Goal: Information Seeking & Learning: Learn about a topic

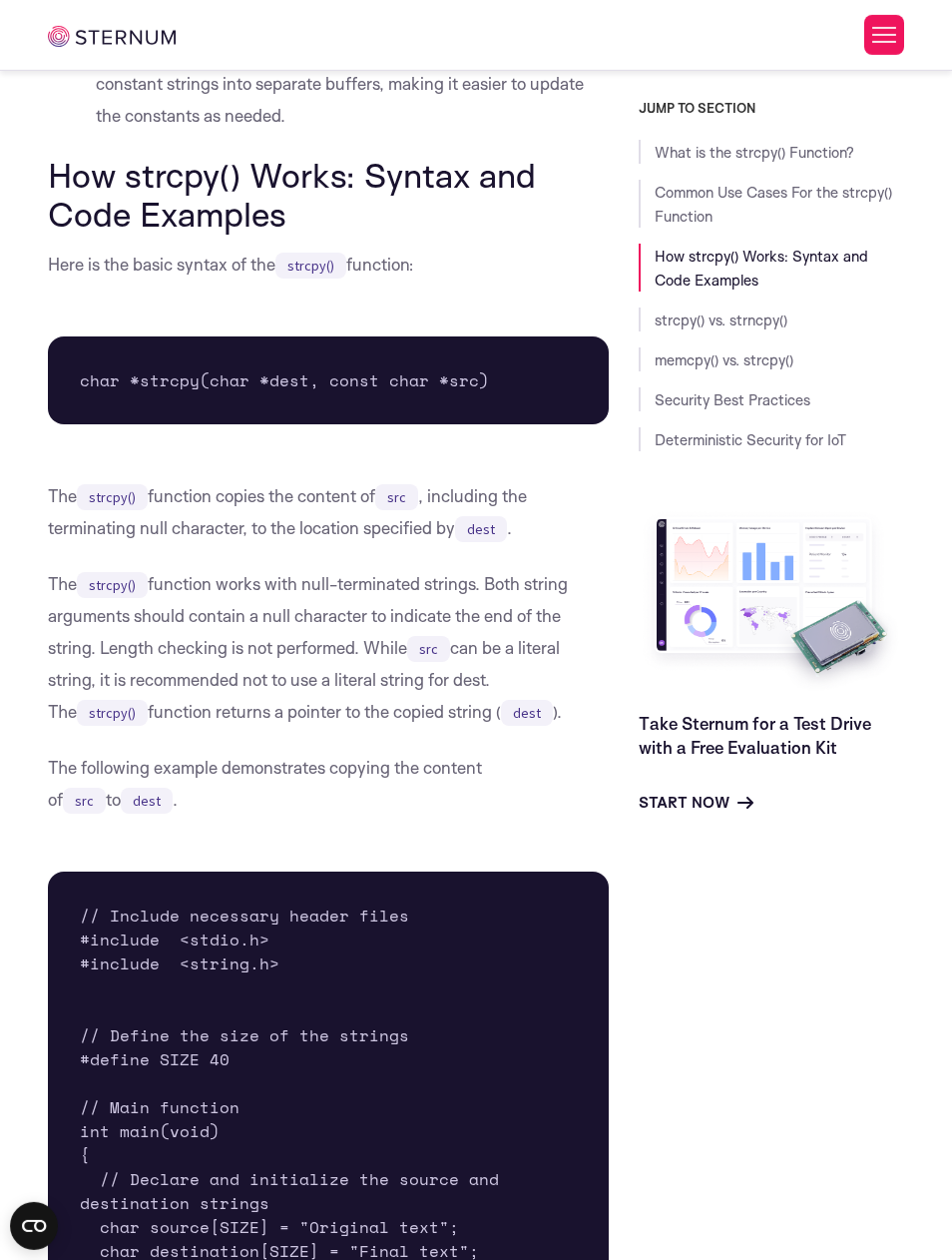
scroll to position [2664, 0]
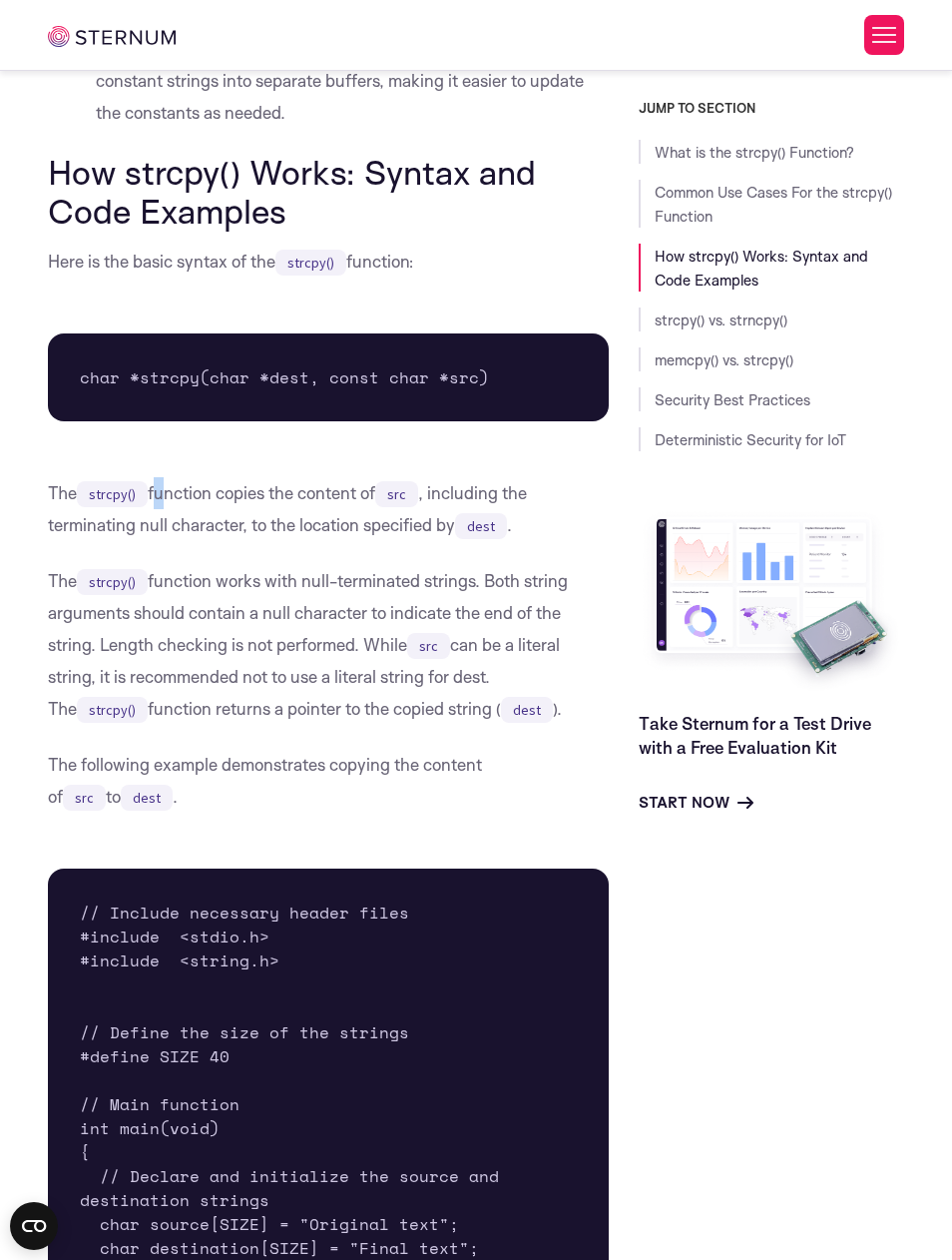
click at [164, 529] on p "The strcpy() function copies the content of src , including the terminating nul…" at bounding box center [328, 509] width 561 height 64
drag, startPoint x: 250, startPoint y: 529, endPoint x: 290, endPoint y: 529, distance: 39.9
click at [290, 529] on p "The strcpy() function copies the content of src , including the terminating nul…" at bounding box center [328, 509] width 561 height 64
click at [207, 529] on p "The strcpy() function copies the content of src , including the terminating nul…" at bounding box center [328, 509] width 561 height 64
click at [204, 530] on p "The strcpy() function copies the content of src , including the terminating nul…" at bounding box center [328, 509] width 561 height 64
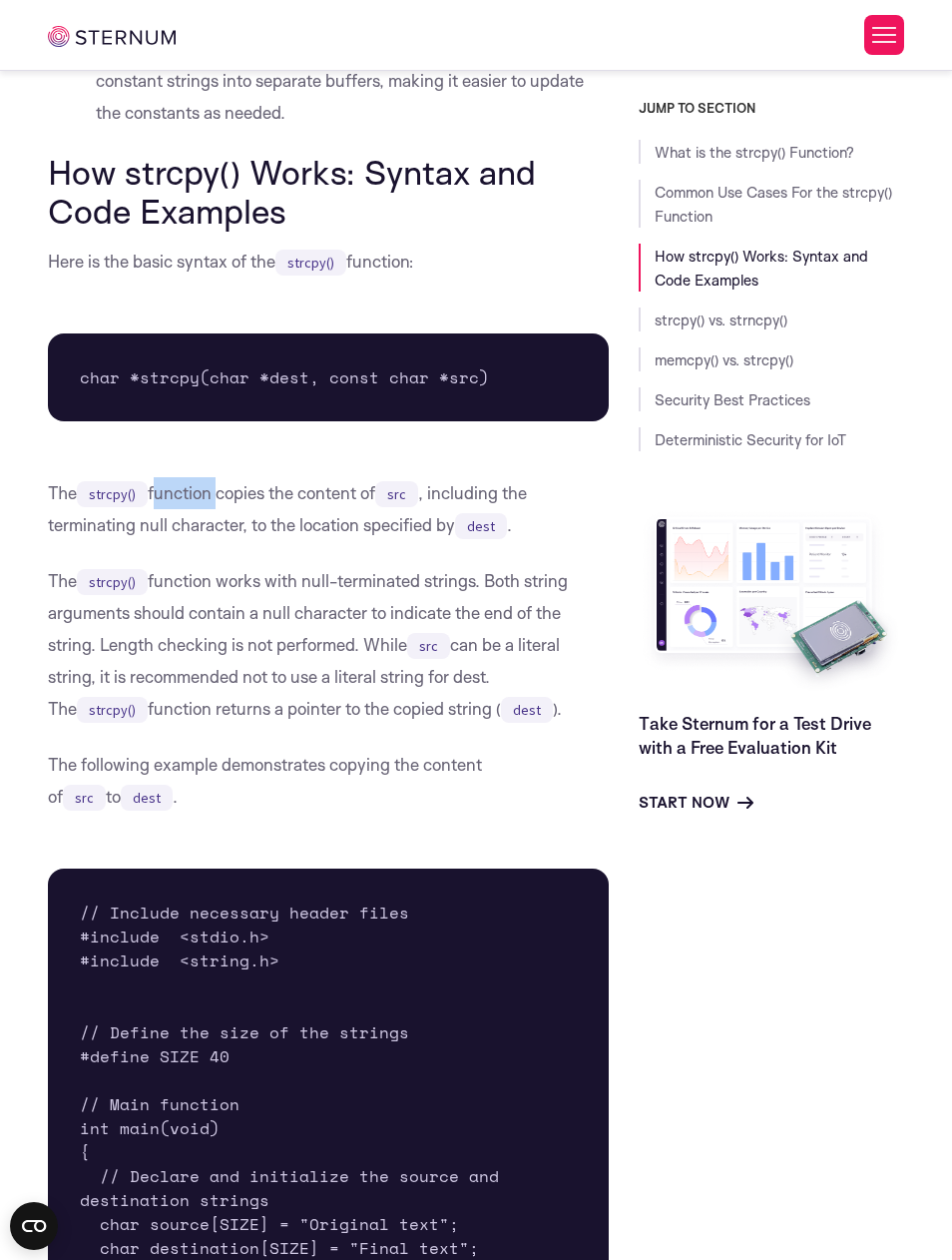
drag, startPoint x: 153, startPoint y: 528, endPoint x: 217, endPoint y: 528, distance: 63.9
click at [217, 528] on p "The strcpy() function copies the content of src , including the terminating nul…" at bounding box center [328, 509] width 561 height 64
click at [186, 612] on p "The strcpy() function works with null-terminated strings. Both string arguments…" at bounding box center [328, 645] width 561 height 160
click at [235, 620] on p "The strcpy() function works with null-terminated strings. Both string arguments…" at bounding box center [328, 645] width 561 height 160
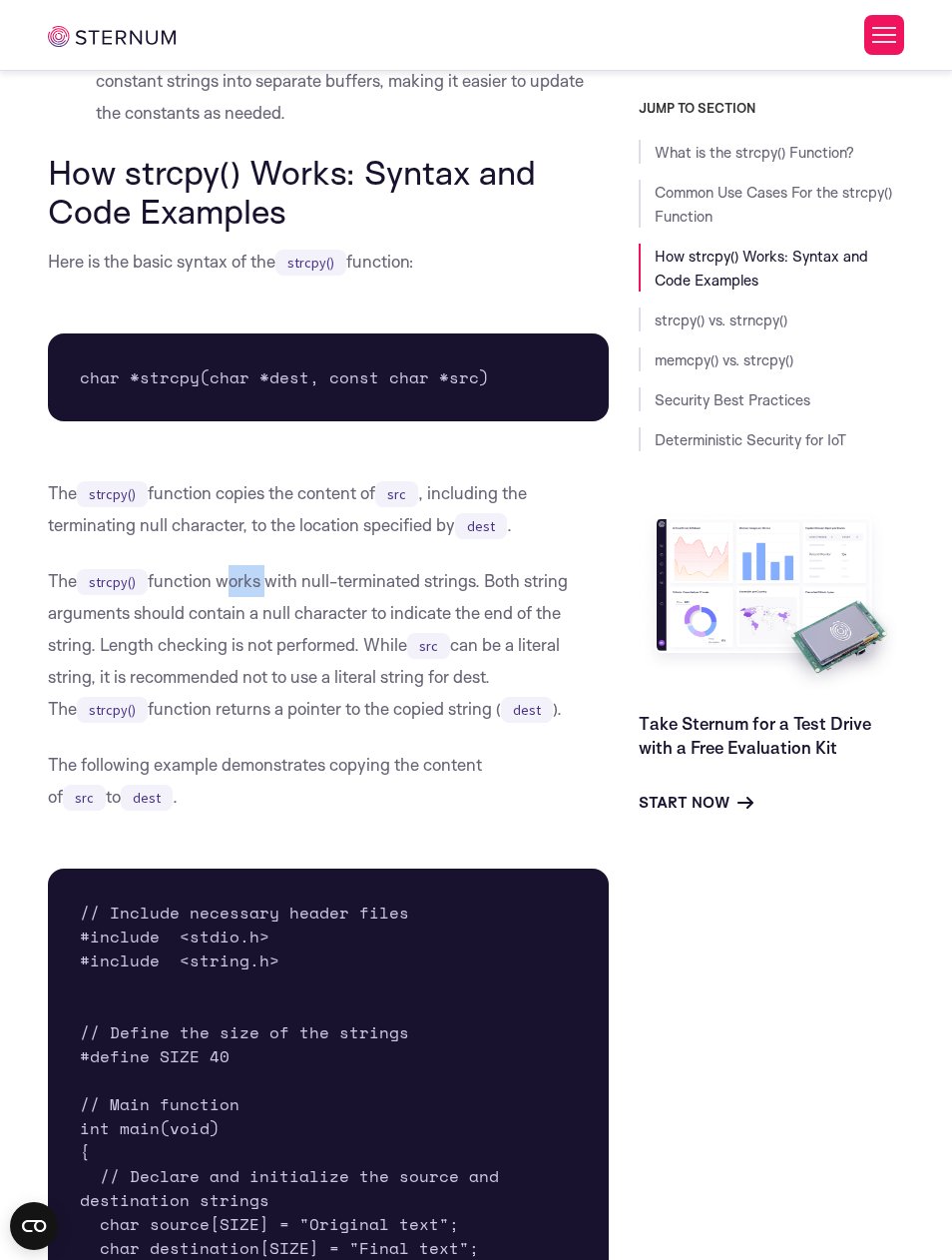
click at [235, 620] on p "The strcpy() function works with null-terminated strings. Both string arguments…" at bounding box center [328, 645] width 561 height 160
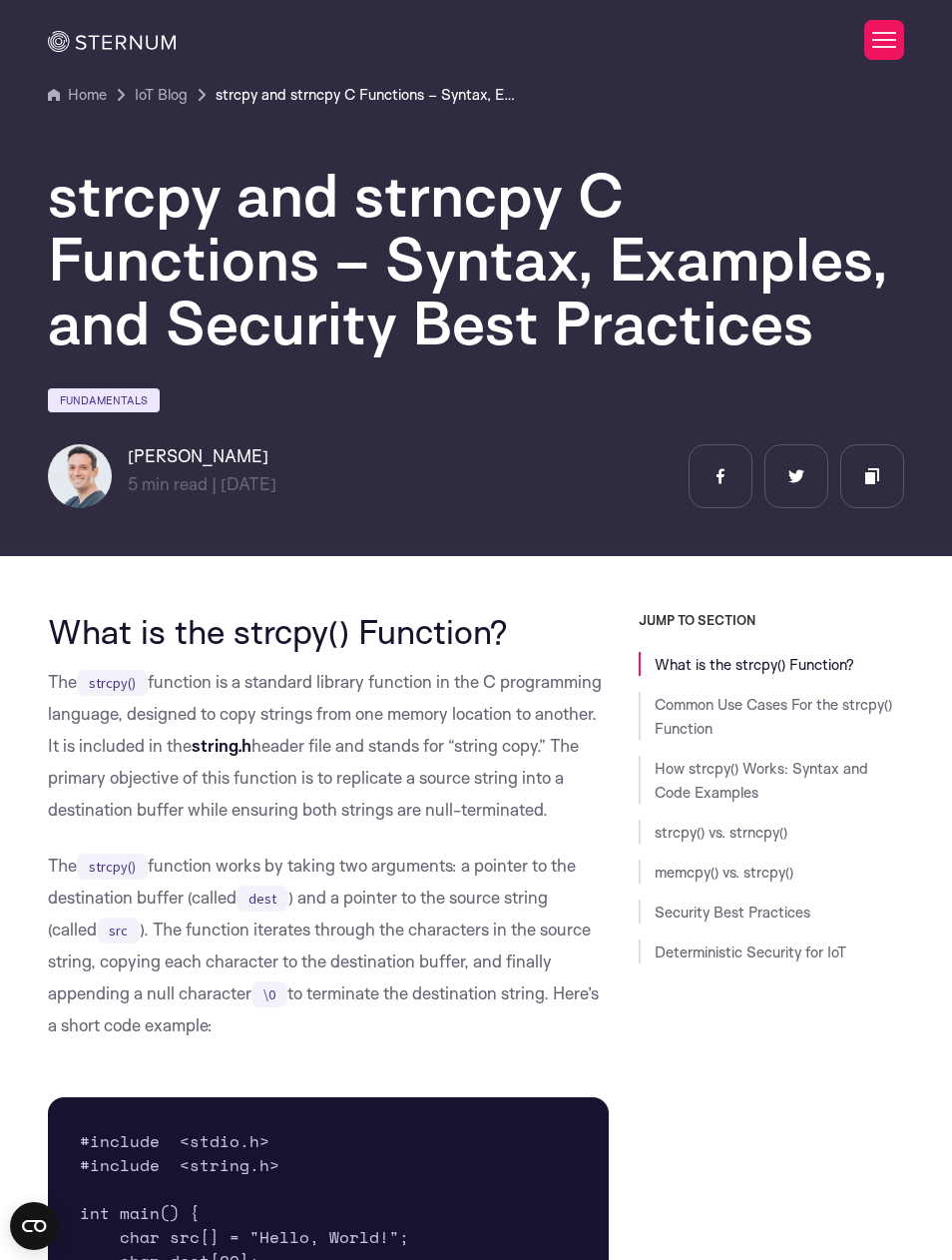
scroll to position [0, 0]
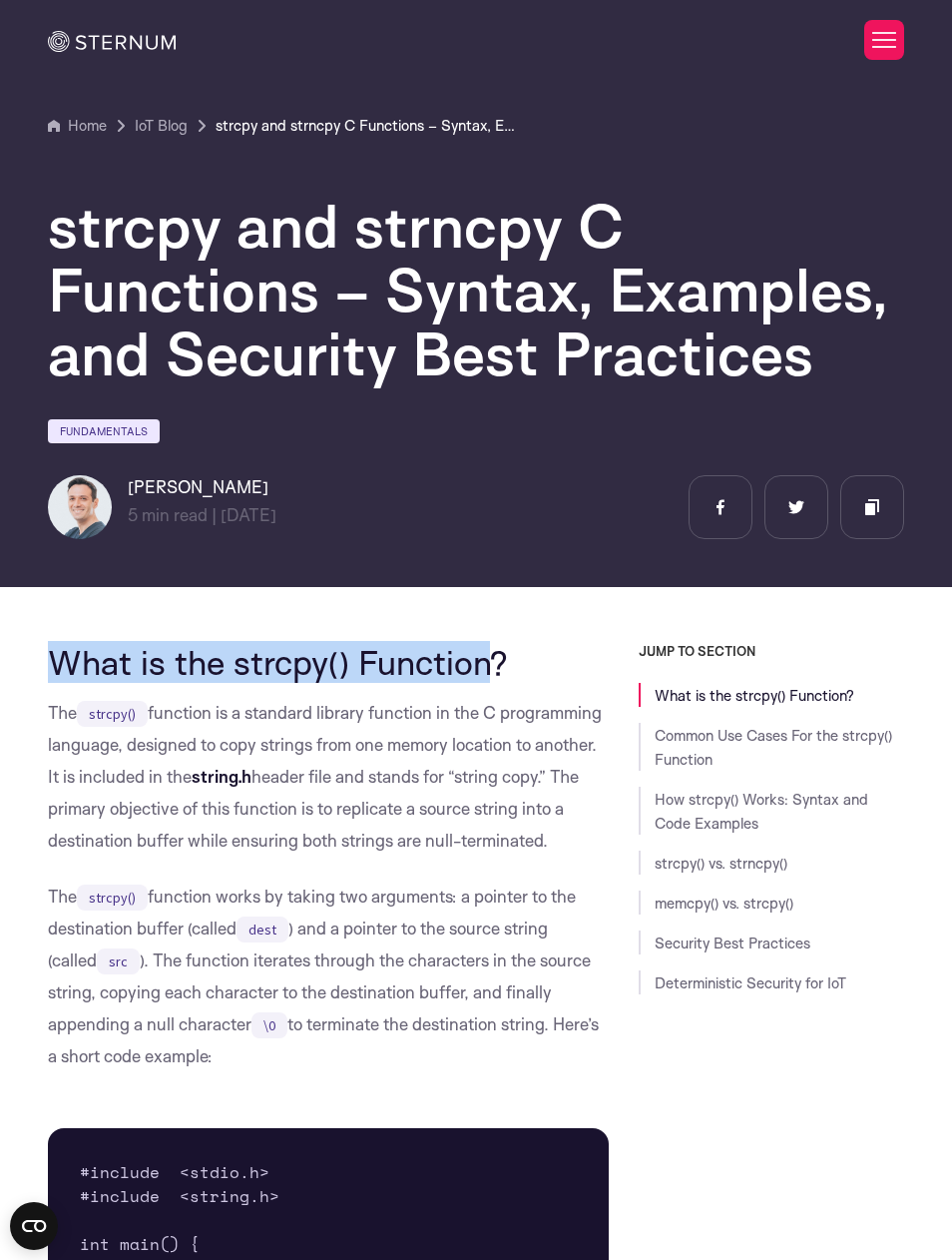
drag, startPoint x: 50, startPoint y: 668, endPoint x: 482, endPoint y: 667, distance: 432.3
click at [482, 667] on h2 "What is the strcpy() Function?" at bounding box center [328, 662] width 561 height 38
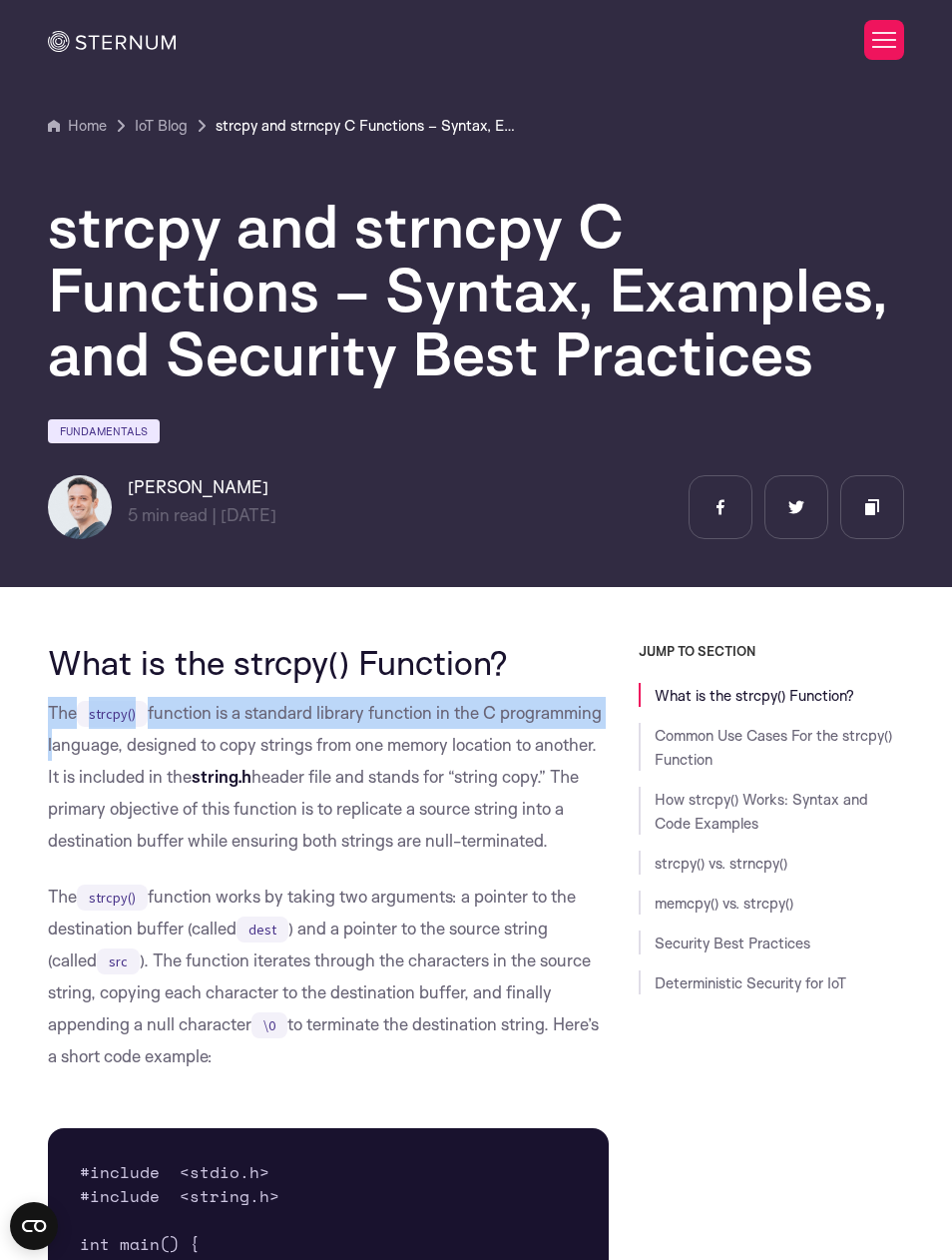
drag, startPoint x: 50, startPoint y: 705, endPoint x: 623, endPoint y: 721, distance: 573.3
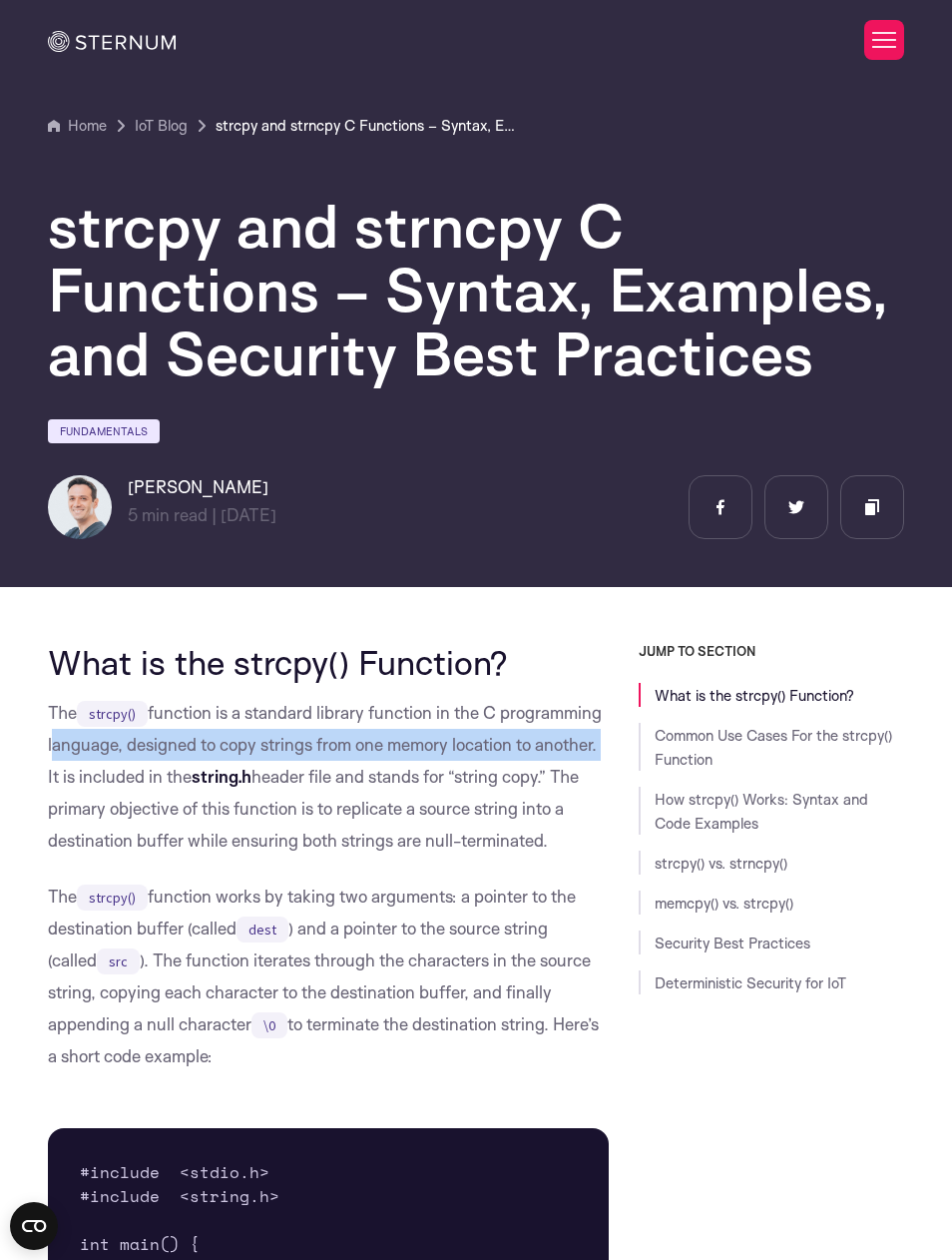
drag, startPoint x: 49, startPoint y: 743, endPoint x: 600, endPoint y: 736, distance: 551.1
click at [600, 736] on p "The strcpy() function is a standard library function in the C programming langu…" at bounding box center [328, 777] width 561 height 160
